Goal: Task Accomplishment & Management: Complete application form

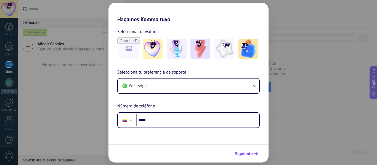
click at [245, 152] on span "Siguiente" at bounding box center [244, 154] width 18 height 4
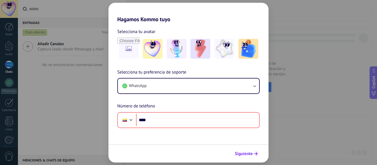
click at [245, 152] on span "Siguiente" at bounding box center [244, 154] width 18 height 4
click at [294, 22] on div "Hagamos Kommo tuyo Selecciona tu avatar Selecciona tu preferencia de soporte Wh…" at bounding box center [188, 82] width 377 height 165
click at [156, 54] on img at bounding box center [153, 49] width 20 height 20
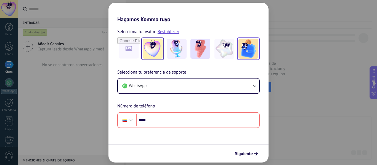
click at [250, 56] on img at bounding box center [248, 49] width 20 height 20
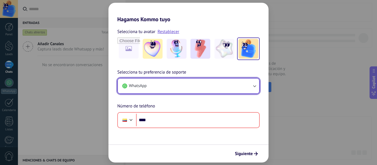
click at [210, 83] on button "WhatsApp" at bounding box center [188, 86] width 141 height 15
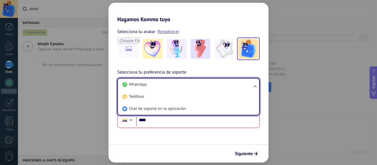
click at [210, 83] on li "WhatsApp" at bounding box center [187, 85] width 135 height 12
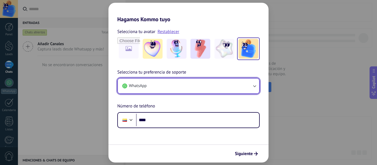
click at [210, 83] on button "WhatsApp" at bounding box center [188, 86] width 141 height 15
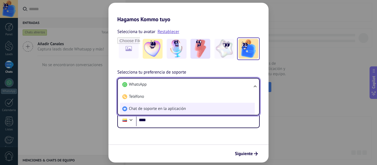
click at [181, 106] on li "Chat de soporte en la aplicación" at bounding box center [187, 109] width 135 height 12
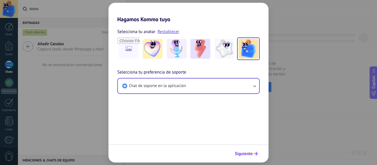
click at [238, 153] on span "Siguiente" at bounding box center [244, 154] width 18 height 4
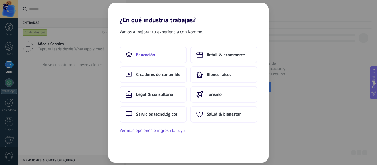
click at [148, 54] on span "Educación" at bounding box center [145, 55] width 19 height 6
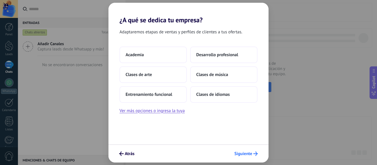
click at [244, 150] on button "Siguiente" at bounding box center [246, 153] width 28 height 9
click at [240, 154] on span "Siguiente" at bounding box center [243, 154] width 18 height 4
click at [165, 110] on button "Ver más opciones o ingresa la tuya" at bounding box center [151, 110] width 65 height 7
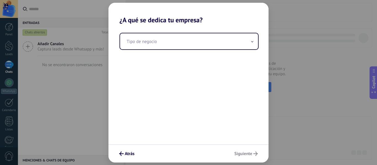
click at [156, 50] on div "Tipo de negocio" at bounding box center [188, 84] width 160 height 121
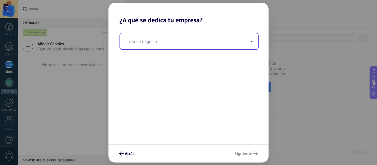
click at [154, 47] on input "text" at bounding box center [189, 41] width 138 height 16
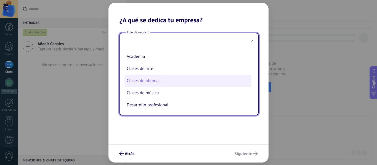
scroll to position [13, 0]
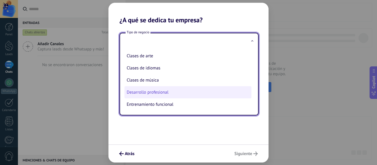
click at [163, 97] on li "Desarrollo profesional" at bounding box center [187, 92] width 127 height 12
type input "**********"
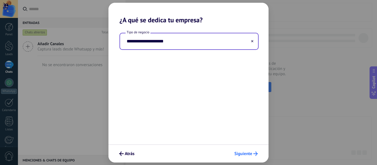
click at [255, 155] on icon "submit" at bounding box center [255, 154] width 4 height 4
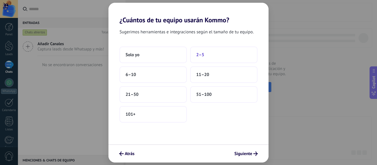
click at [218, 57] on button "2–5" at bounding box center [223, 55] width 67 height 17
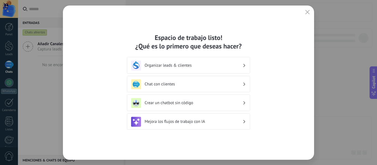
click at [215, 85] on h3 "Chat con clientes" at bounding box center [194, 84] width 98 height 5
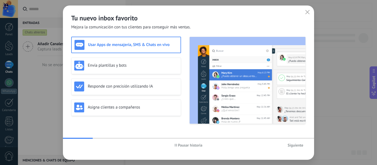
click at [298, 144] on span "Siguiente" at bounding box center [295, 145] width 16 height 4
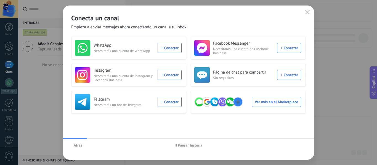
click at [294, 145] on div "Atrás Pausar historia" at bounding box center [188, 145] width 251 height 13
click at [309, 8] on div "Conecta un canal Empieza a enviar mensajes ahora conectando un canal a tu inbox" at bounding box center [188, 18] width 251 height 25
click at [308, 14] on span "button" at bounding box center [307, 12] width 4 height 5
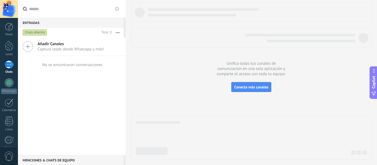
scroll to position [64, 0]
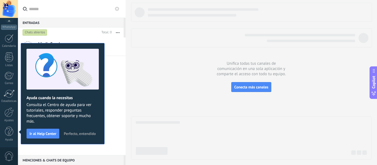
click at [87, 134] on span "Perfecto, entendido" at bounding box center [80, 134] width 32 height 4
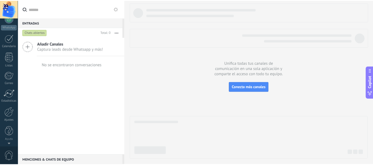
scroll to position [0, 0]
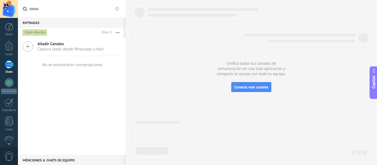
click at [5, 67] on div at bounding box center [9, 65] width 9 height 8
click at [6, 51] on div at bounding box center [9, 46] width 8 height 10
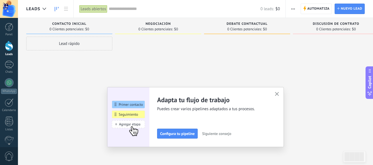
click at [275, 91] on div "Adapta tu flujo de trabajo Puedes crear varios pipelines adaptados a tus proces…" at bounding box center [195, 117] width 177 height 60
click at [278, 96] on span "button" at bounding box center [277, 94] width 4 height 5
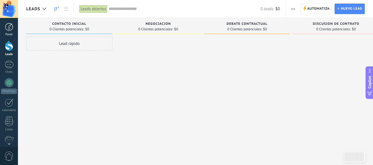
click at [9, 32] on link "Panel" at bounding box center [9, 30] width 18 height 14
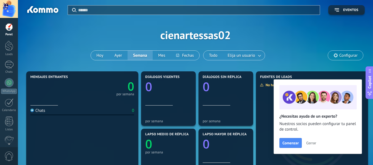
click at [121, 34] on div "Aplicar Eventos cienartessas02 [DATE] [DATE] Semana Mes Todo Elija un usuario C…" at bounding box center [195, 35] width 338 height 70
click at [314, 143] on span "Cerrar" at bounding box center [311, 143] width 10 height 4
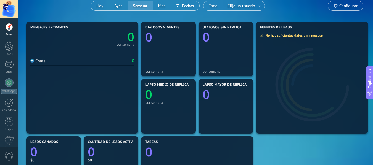
scroll to position [55, 0]
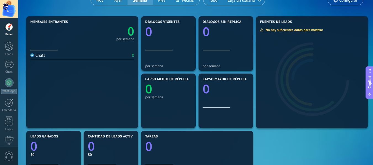
click at [372, 72] on icon at bounding box center [369, 71] width 4 height 4
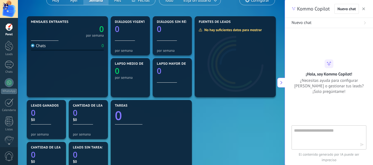
click at [365, 8] on button "button" at bounding box center [363, 9] width 6 height 7
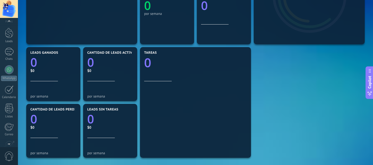
scroll to position [9, 0]
click at [11, 68] on div "Panel Leads Chats WhatsApp Clientes" at bounding box center [9, 108] width 18 height 189
click at [10, 63] on div "Chats" at bounding box center [9, 63] width 16 height 4
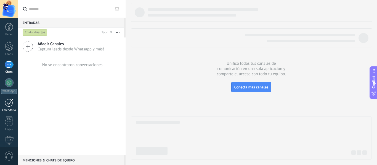
click at [12, 105] on div at bounding box center [9, 102] width 9 height 9
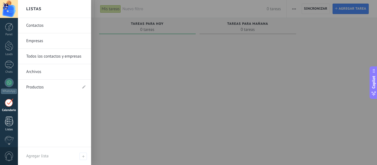
click at [12, 126] on div at bounding box center [9, 122] width 8 height 10
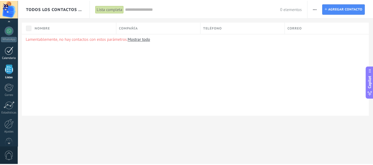
scroll to position [62, 0]
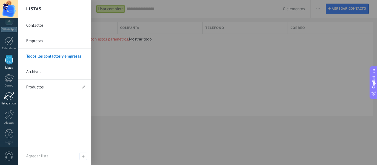
click at [9, 96] on div at bounding box center [9, 96] width 11 height 8
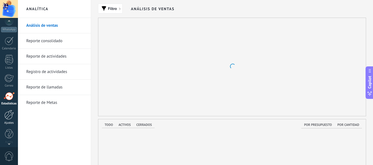
click at [7, 120] on link "Ajustes" at bounding box center [9, 117] width 18 height 15
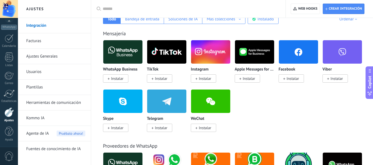
scroll to position [110, 0]
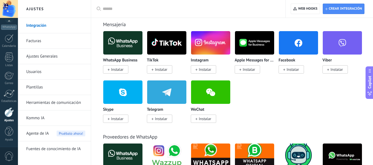
click at [259, 96] on div "WhatsApp Business Instalar TikTok Instalar Instagram Instalar Apple Messages fo…" at bounding box center [235, 80] width 264 height 99
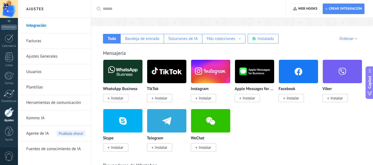
scroll to position [83, 0]
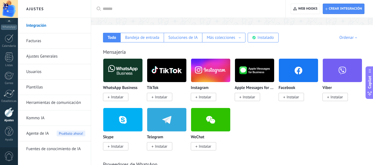
click at [275, 116] on div "WhatsApp Business Instalar TikTok Instalar Instagram Instalar Apple Messages fo…" at bounding box center [235, 107] width 264 height 99
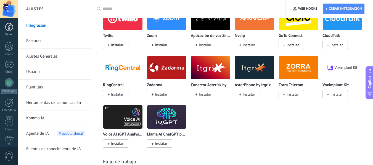
scroll to position [745, 0]
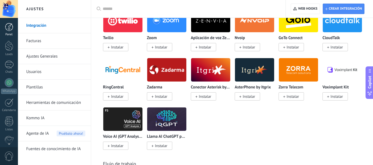
click at [12, 29] on div at bounding box center [9, 27] width 8 height 8
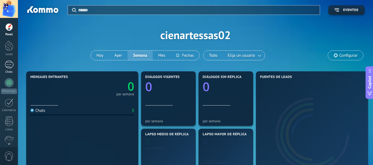
click at [7, 68] on div at bounding box center [9, 65] width 9 height 8
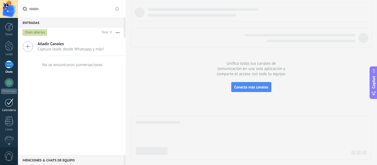
click at [7, 106] on div at bounding box center [9, 102] width 9 height 9
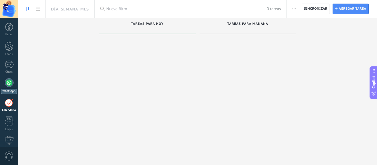
click at [13, 82] on div at bounding box center [9, 82] width 9 height 9
